Goal: Navigation & Orientation: Find specific page/section

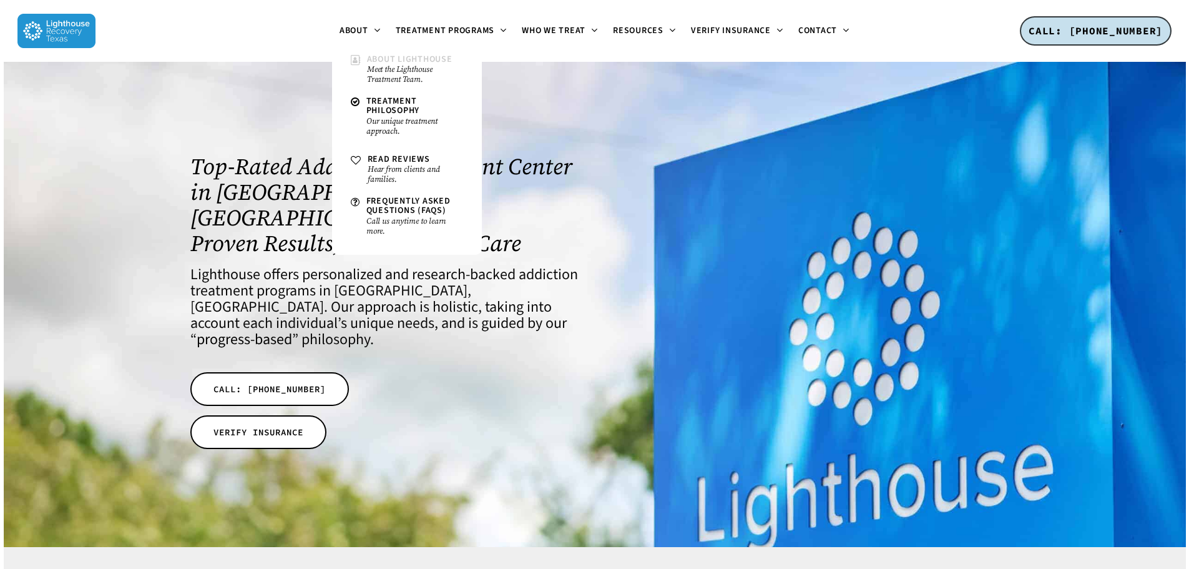
click at [368, 63] on span "About Lighthouse" at bounding box center [409, 59] width 85 height 12
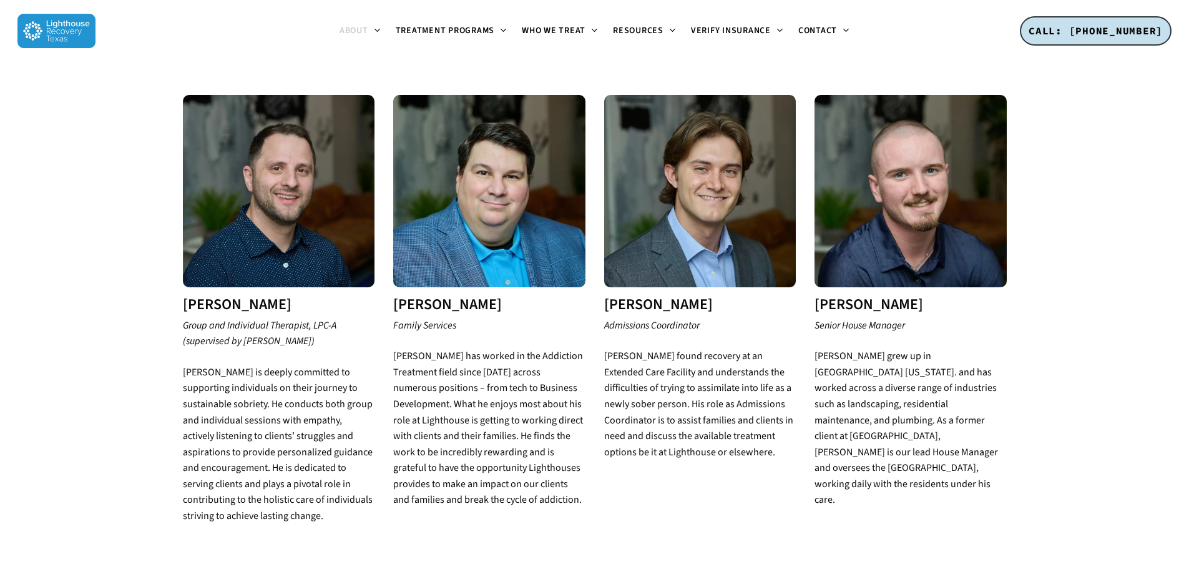
scroll to position [2434, 0]
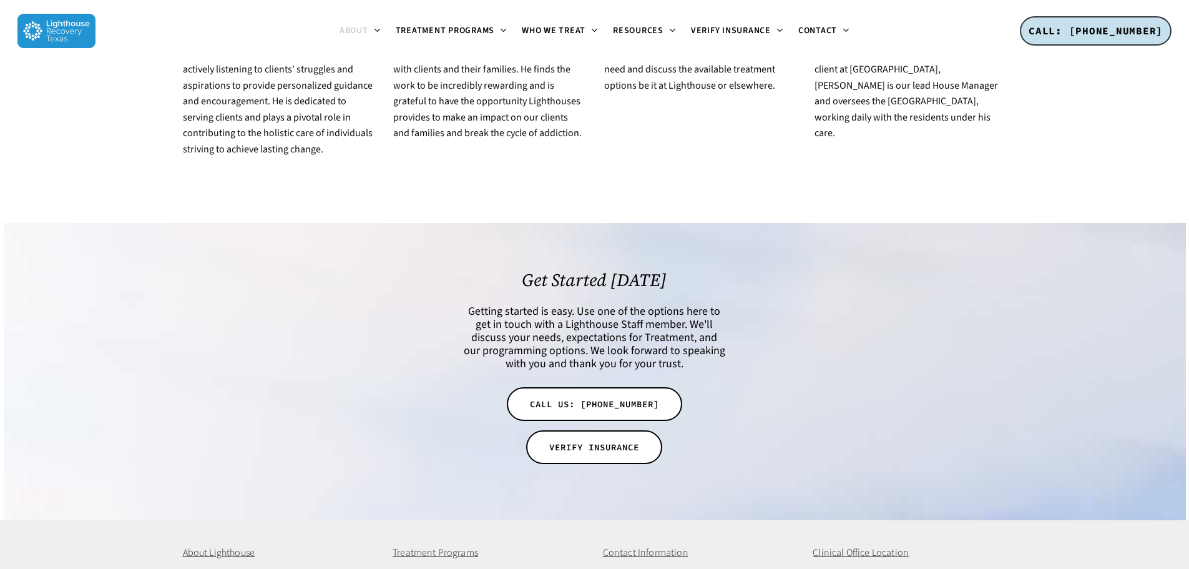
click at [51, 31] on img at bounding box center [56, 31] width 78 height 34
